Goal: Task Accomplishment & Management: Manage account settings

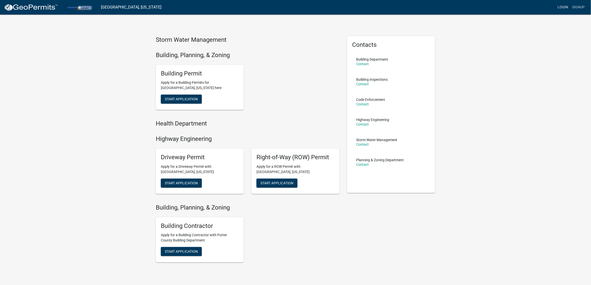
click at [564, 8] on link "Login" at bounding box center [562, 8] width 15 height 10
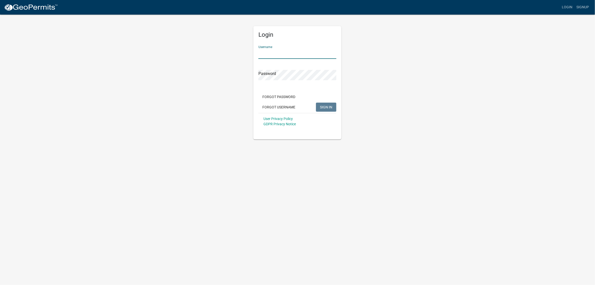
click at [273, 50] on input "Username" at bounding box center [298, 54] width 78 height 10
type input "FMartin"
click at [327, 103] on button "SIGN IN" at bounding box center [326, 107] width 20 height 9
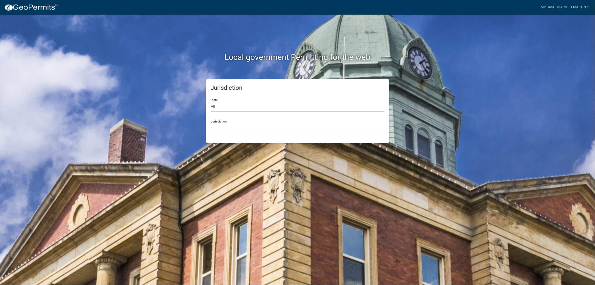
click at [242, 106] on select "All [US_STATE] [US_STATE] [US_STATE] [US_STATE] [US_STATE] [US_STATE] [US_STATE…" at bounding box center [298, 107] width 174 height 10
select select "[US_STATE]"
click at [211, 102] on select "All [US_STATE] [US_STATE] [US_STATE] [US_STATE] [US_STATE] [US_STATE] [US_STATE…" at bounding box center [298, 107] width 174 height 10
click at [225, 128] on select "City of [GEOGRAPHIC_DATA], [US_STATE] City of [GEOGRAPHIC_DATA], [US_STATE] Cit…" at bounding box center [298, 128] width 174 height 10
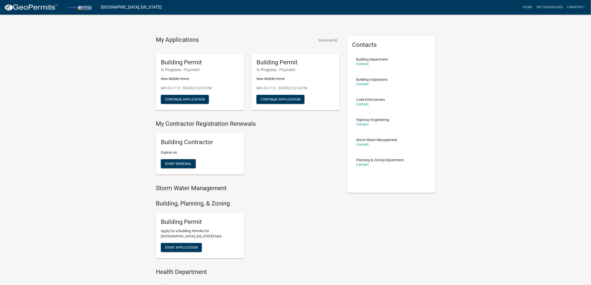
click at [114, 87] on div "My Applications Show More Building Permit In Progress - Payment New Mobile Home…" at bounding box center [295, 205] width 591 height 411
click at [524, 6] on link "Home" at bounding box center [527, 8] width 14 height 10
click at [549, 5] on link "My Dashboard" at bounding box center [549, 8] width 30 height 10
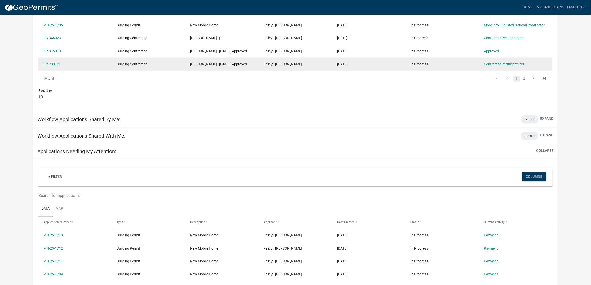
scroll to position [212, 0]
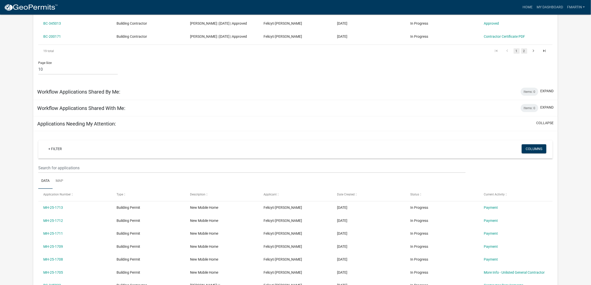
click at [523, 54] on link "2" at bounding box center [524, 51] width 6 height 6
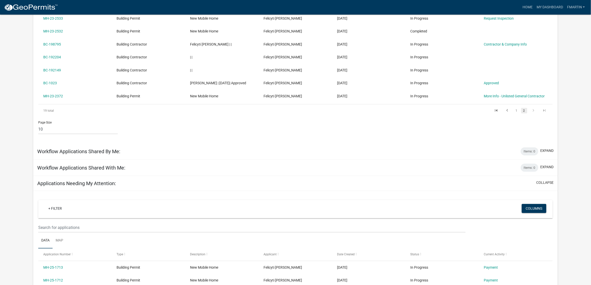
scroll to position [189, 0]
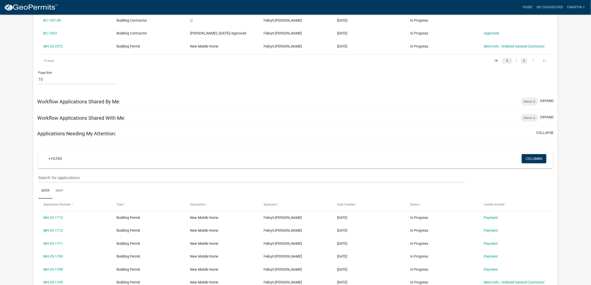
click at [509, 62] on icon "go to previous page" at bounding box center [507, 61] width 7 height 6
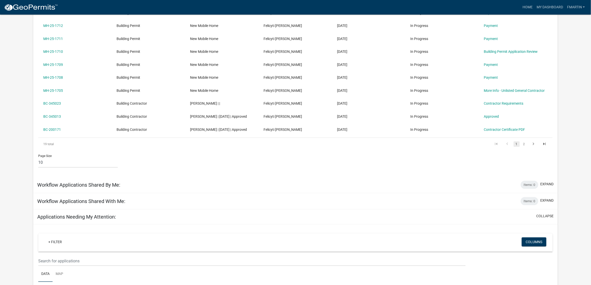
scroll to position [94, 0]
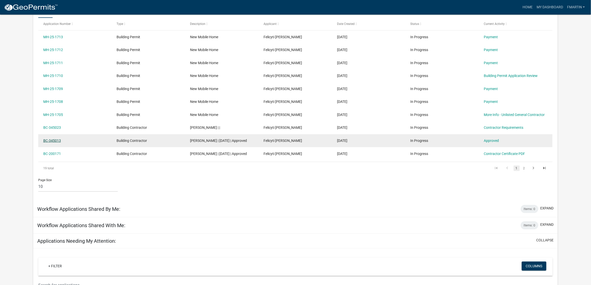
click at [47, 141] on link "BC-345013" at bounding box center [52, 141] width 18 height 4
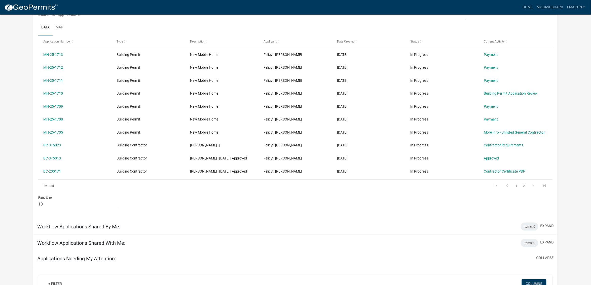
scroll to position [63, 0]
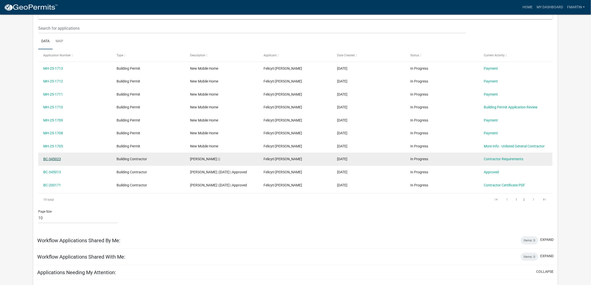
click at [53, 158] on link "BC-345023" at bounding box center [52, 159] width 18 height 4
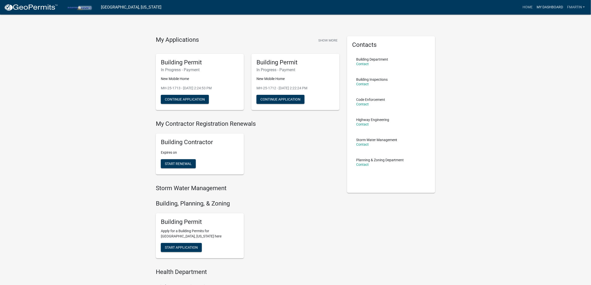
click at [545, 7] on link "My Dashboard" at bounding box center [549, 8] width 30 height 10
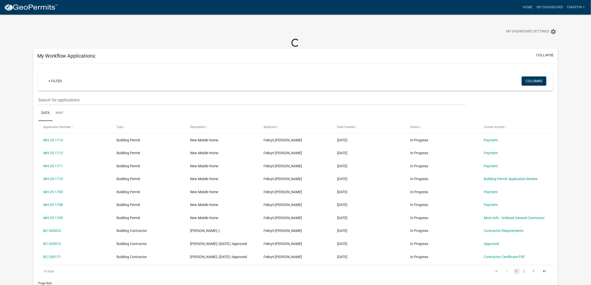
scroll to position [90, 0]
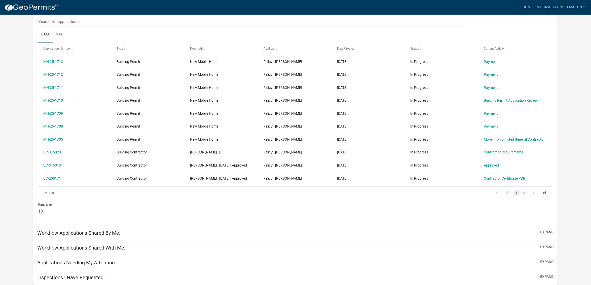
click at [100, 261] on h5 "Applications Needing My Attention:" at bounding box center [76, 263] width 79 height 6
click at [542, 260] on button "expand" at bounding box center [546, 261] width 13 height 5
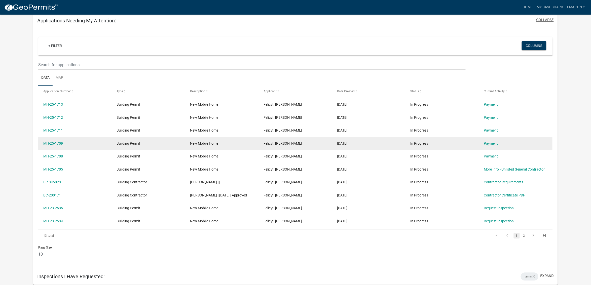
scroll to position [331, 0]
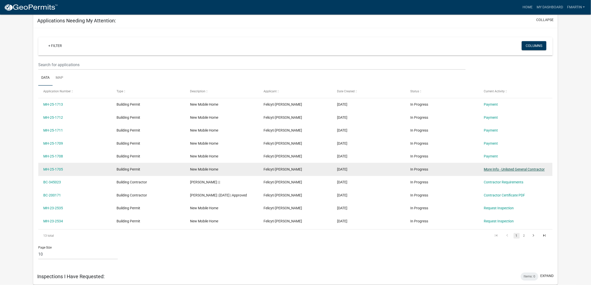
click at [492, 168] on link "More Info - Unlisted General Contractor" at bounding box center [514, 170] width 61 height 4
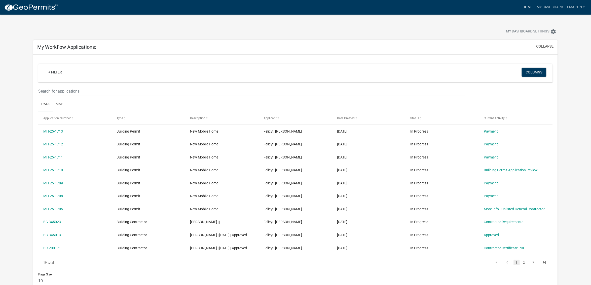
click at [527, 8] on link "Home" at bounding box center [527, 8] width 14 height 10
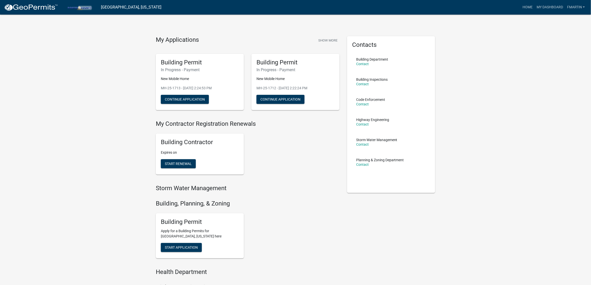
click at [115, 230] on div "My Applications Show More Building Permit In Progress - Payment New Mobile Home…" at bounding box center [295, 205] width 591 height 411
click at [324, 40] on button "Show More" at bounding box center [327, 40] width 23 height 8
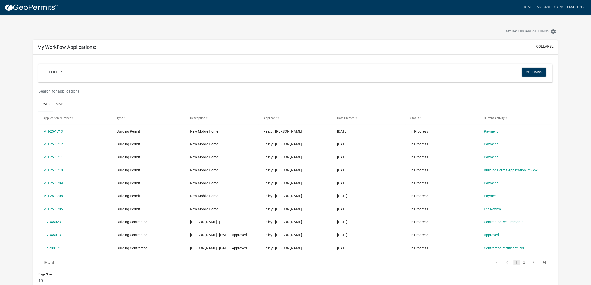
click at [574, 6] on link "FMartin" at bounding box center [576, 8] width 22 height 10
click at [556, 51] on link "Logout" at bounding box center [565, 49] width 43 height 12
